Goal: Information Seeking & Learning: Check status

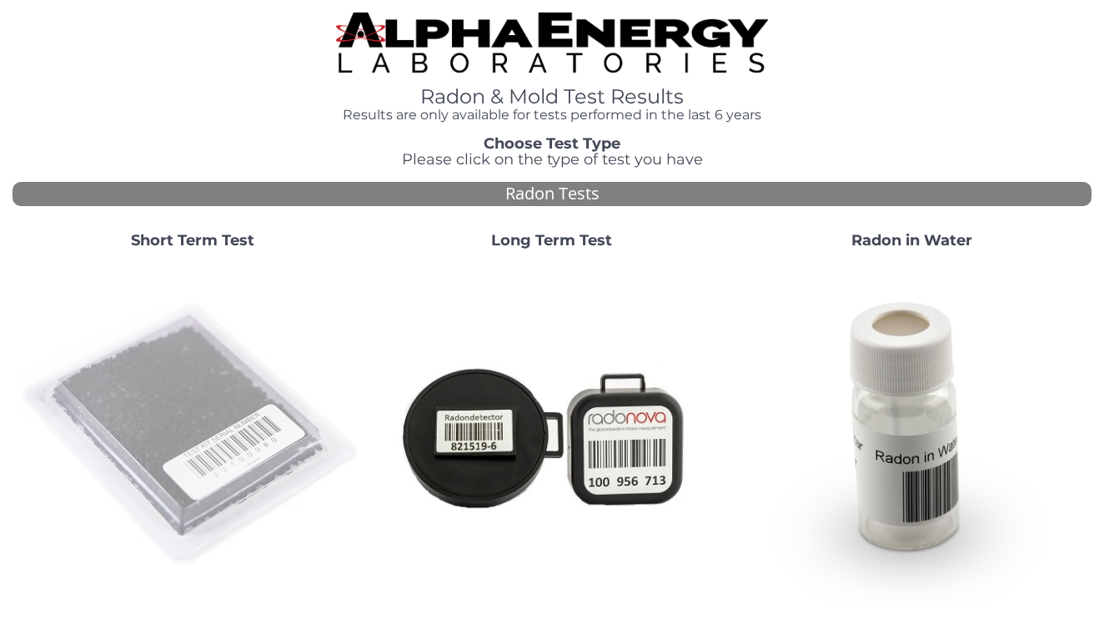
click at [176, 413] on img at bounding box center [192, 435] width 346 height 346
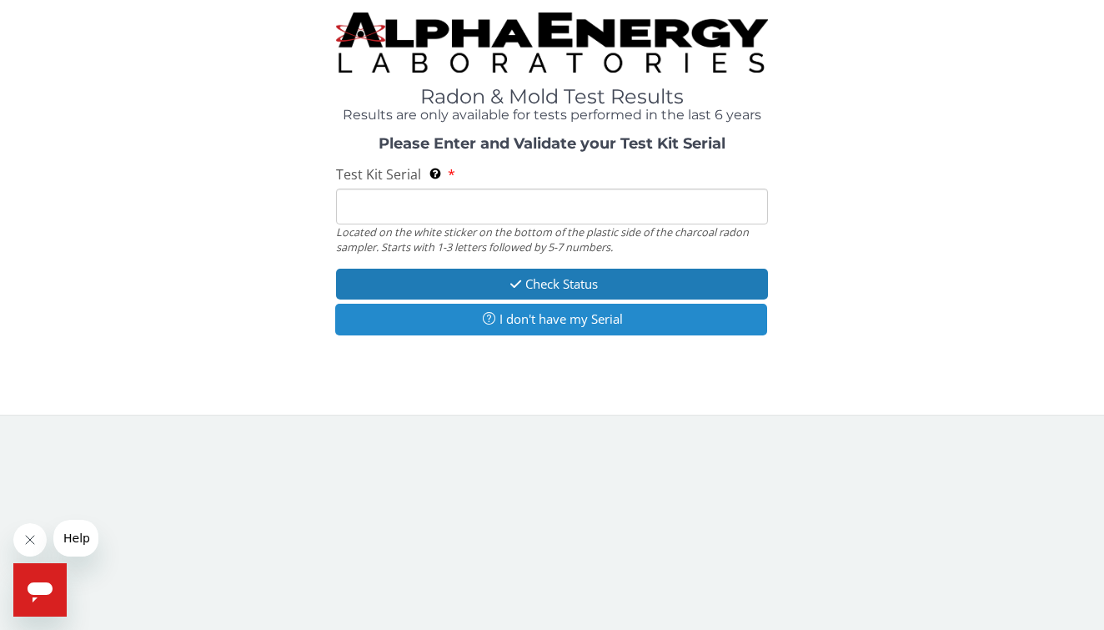
click at [472, 317] on button "I don't have my Serial" at bounding box center [551, 319] width 432 height 31
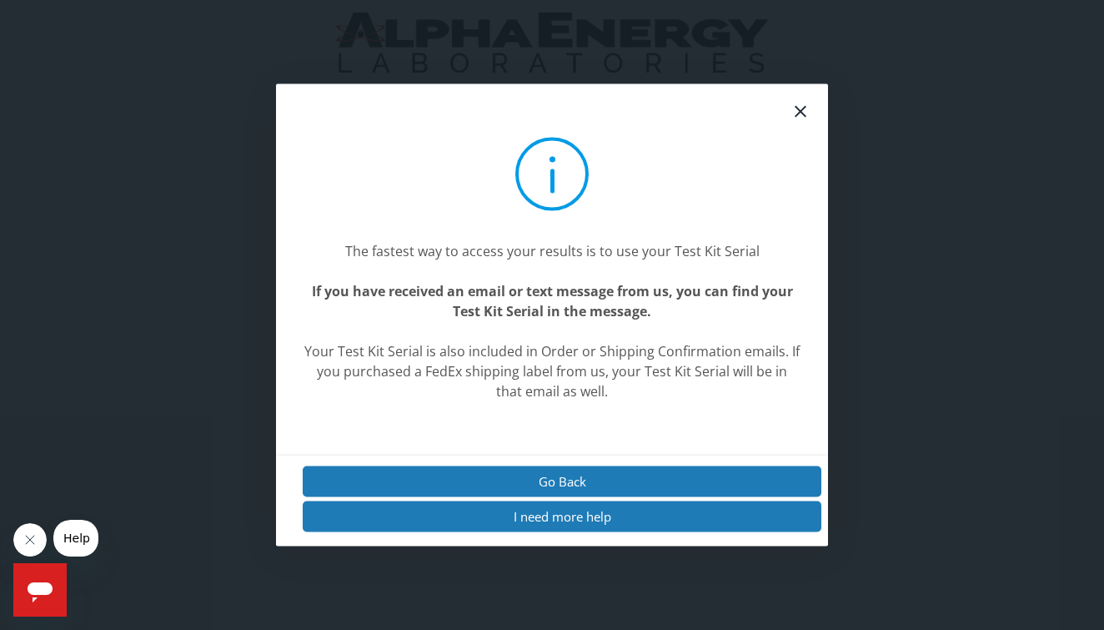
click at [244, 436] on div "The fastest way to access your results is to use your Test Kit Serial If you ha…" at bounding box center [552, 315] width 1104 height 630
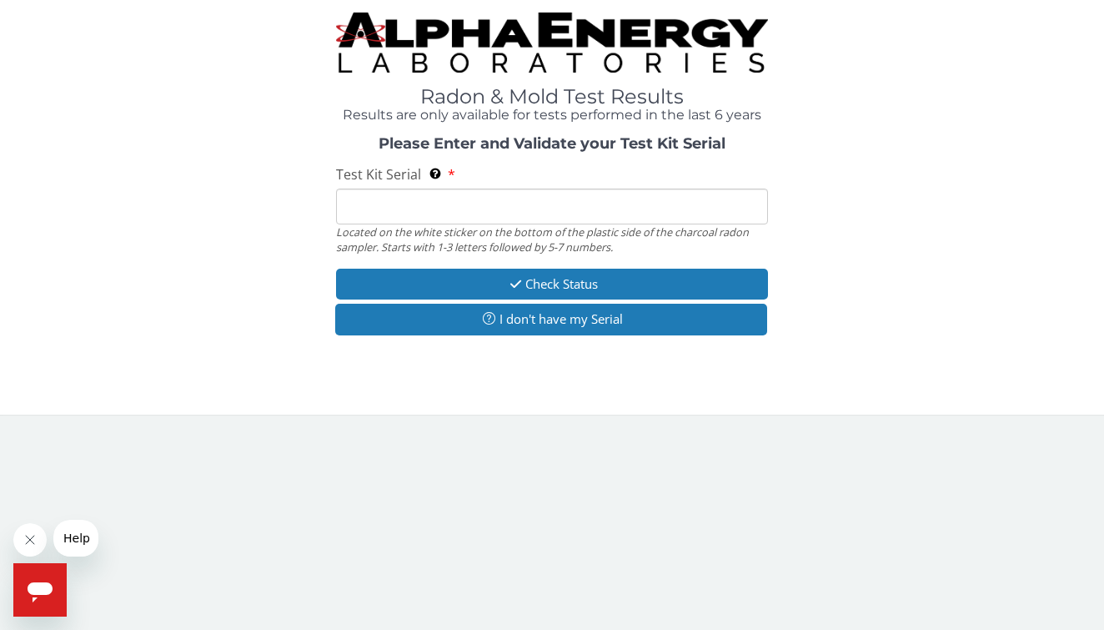
click at [543, 198] on input "Test Kit Serial Located on the white sticker on the bottom of the plastic side …" at bounding box center [552, 206] width 432 height 36
paste input "FE472063"
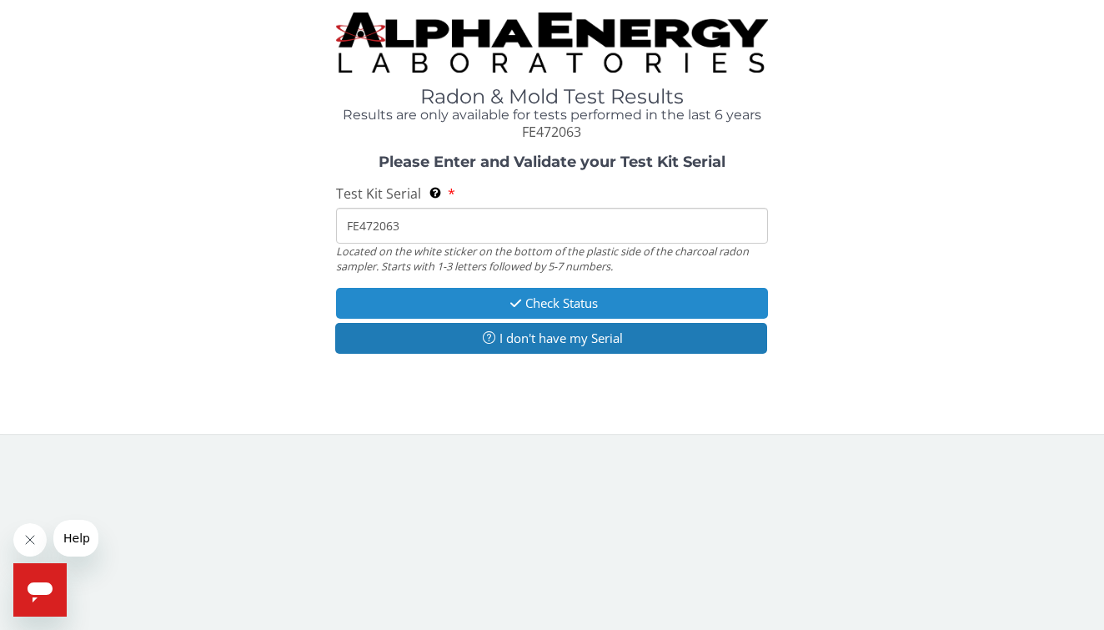
type input "FE472063"
click at [501, 301] on button "Check Status" at bounding box center [552, 303] width 432 height 31
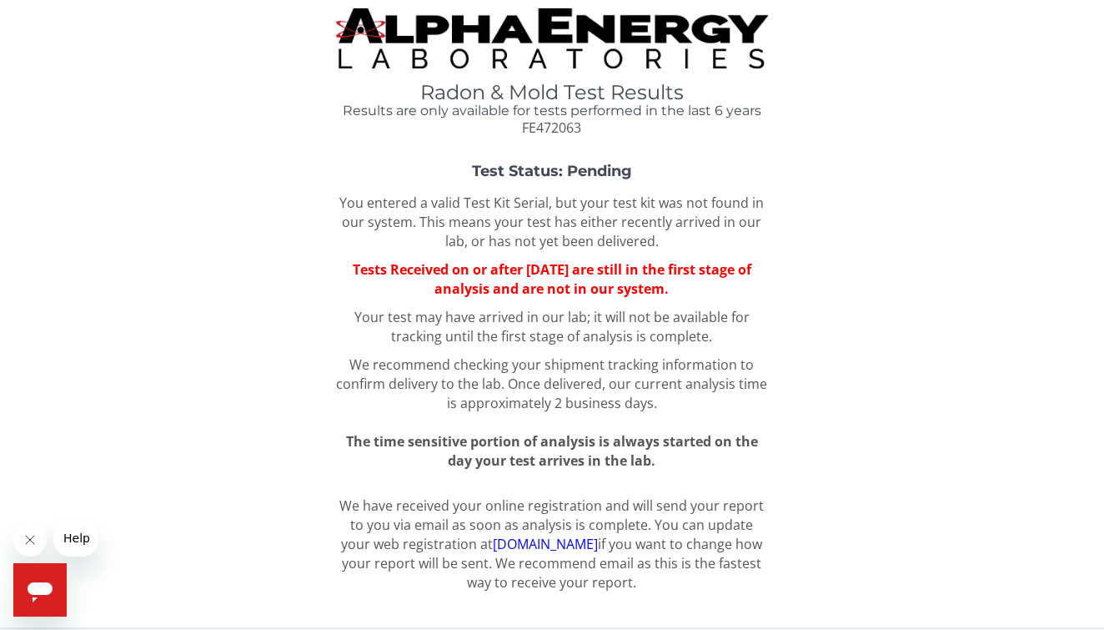
scroll to position [3, 0]
